Goal: Navigation & Orientation: Find specific page/section

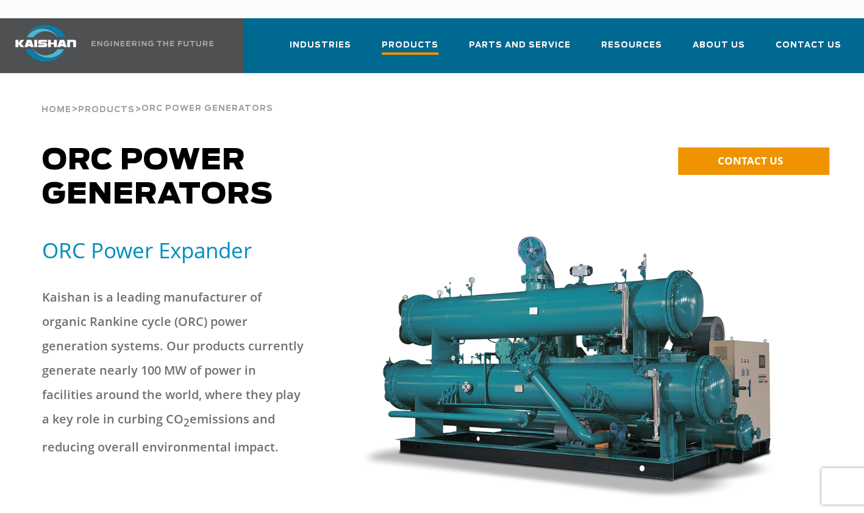
click at [427, 38] on span "Products" at bounding box center [410, 46] width 57 height 16
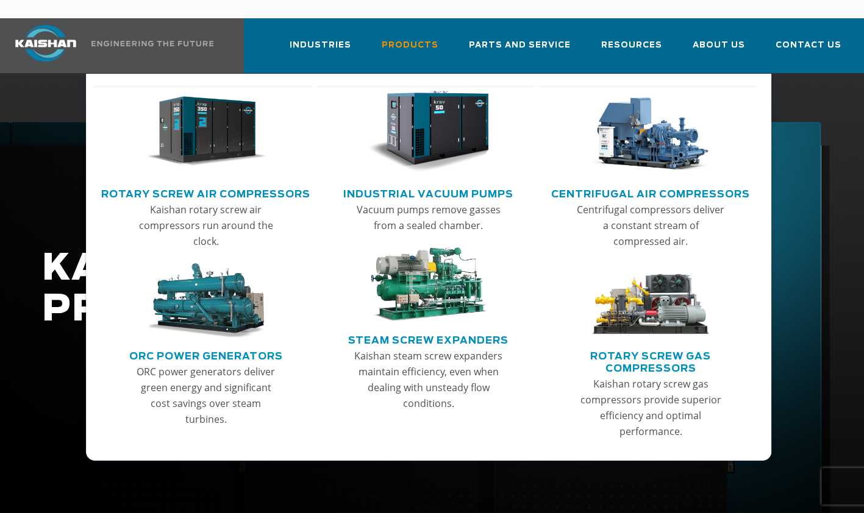
click at [187, 346] on link "ORC Power Generators" at bounding box center [206, 355] width 154 height 18
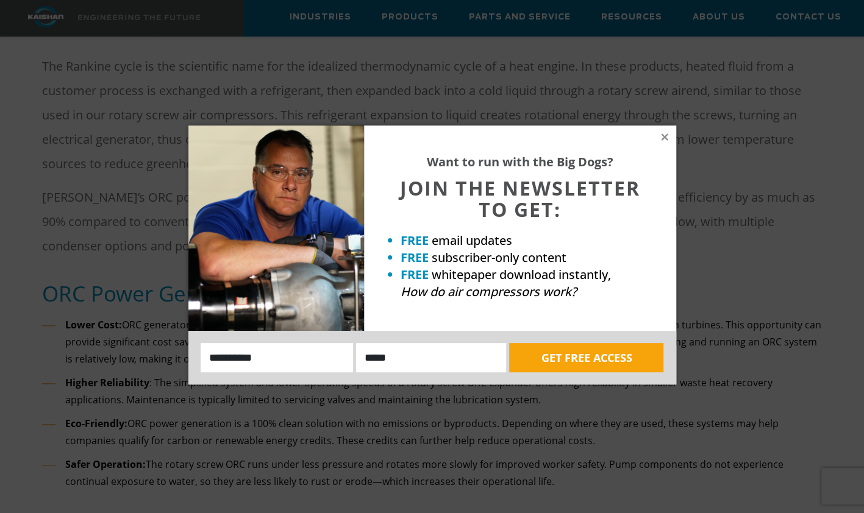
scroll to position [501, 0]
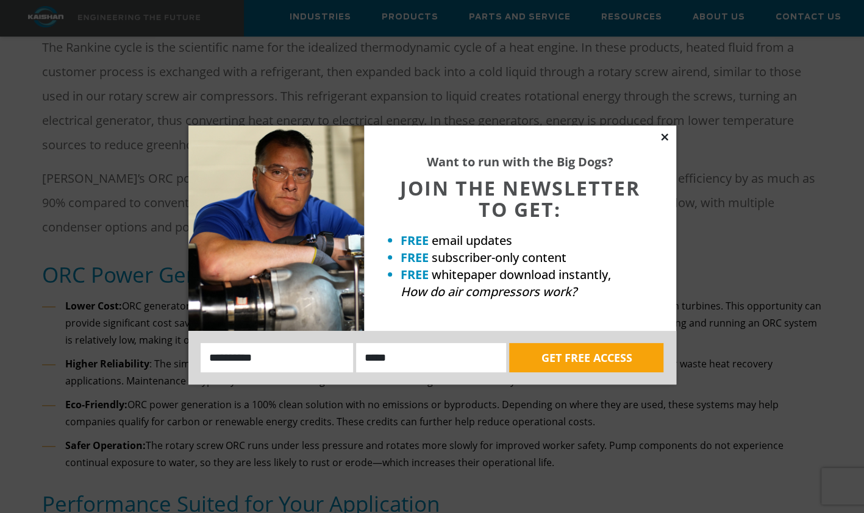
click at [664, 140] on icon at bounding box center [664, 137] width 11 height 11
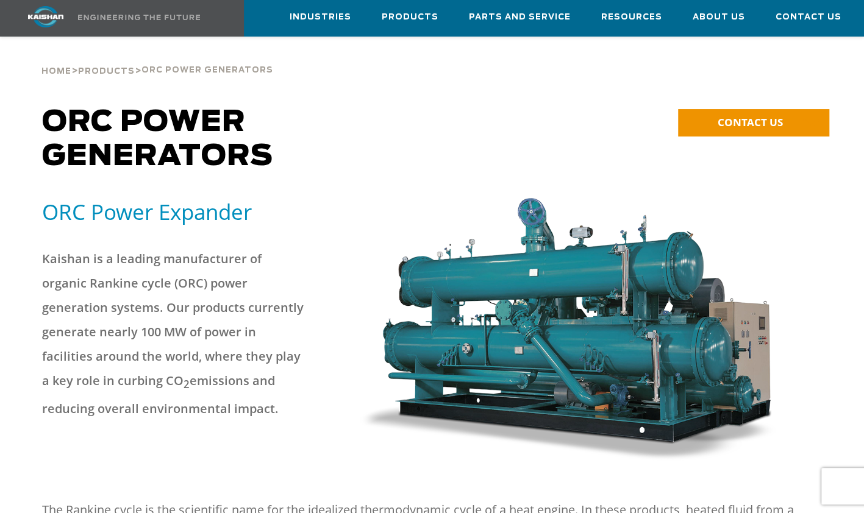
scroll to position [0, 0]
